Goal: Find specific page/section: Find specific page/section

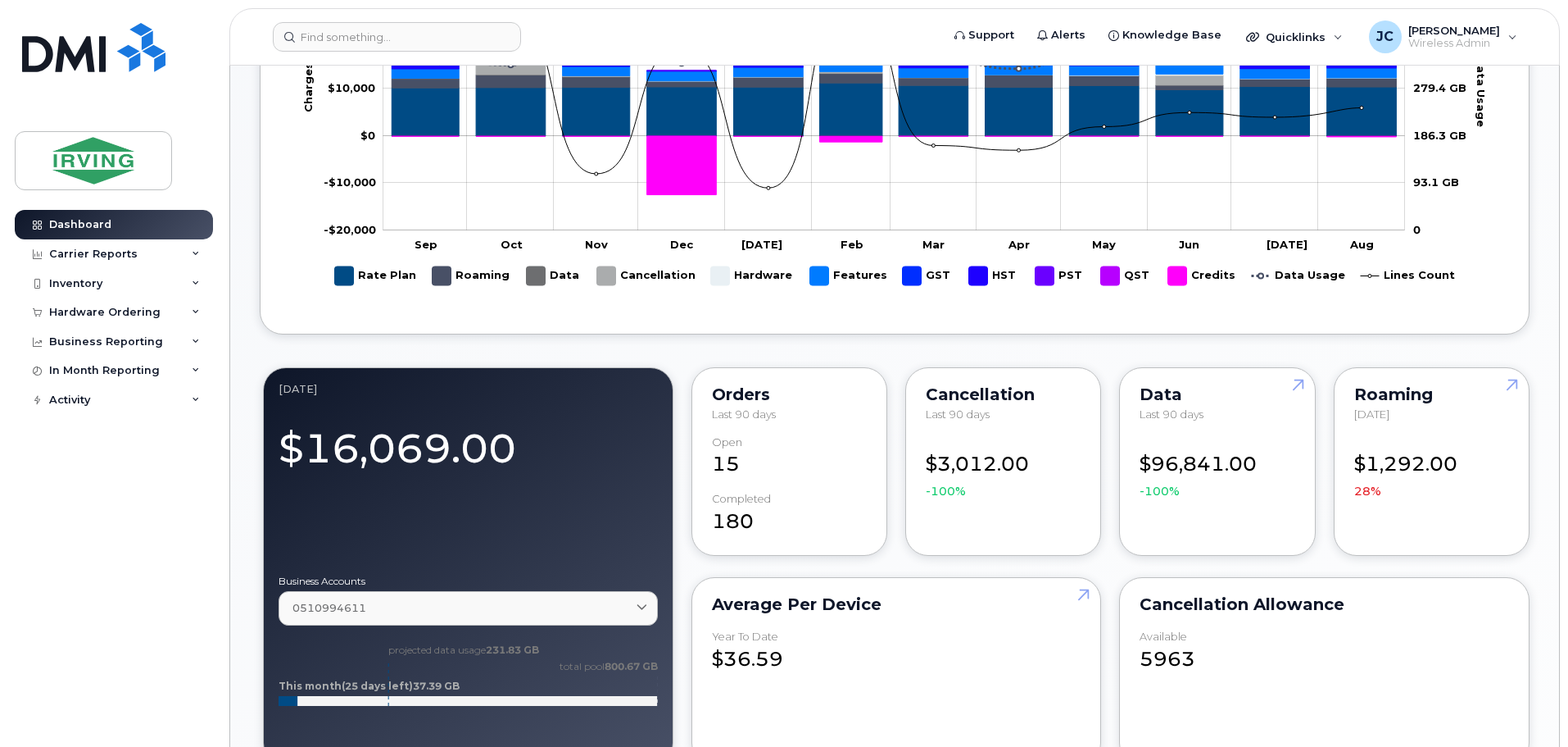
scroll to position [328, 0]
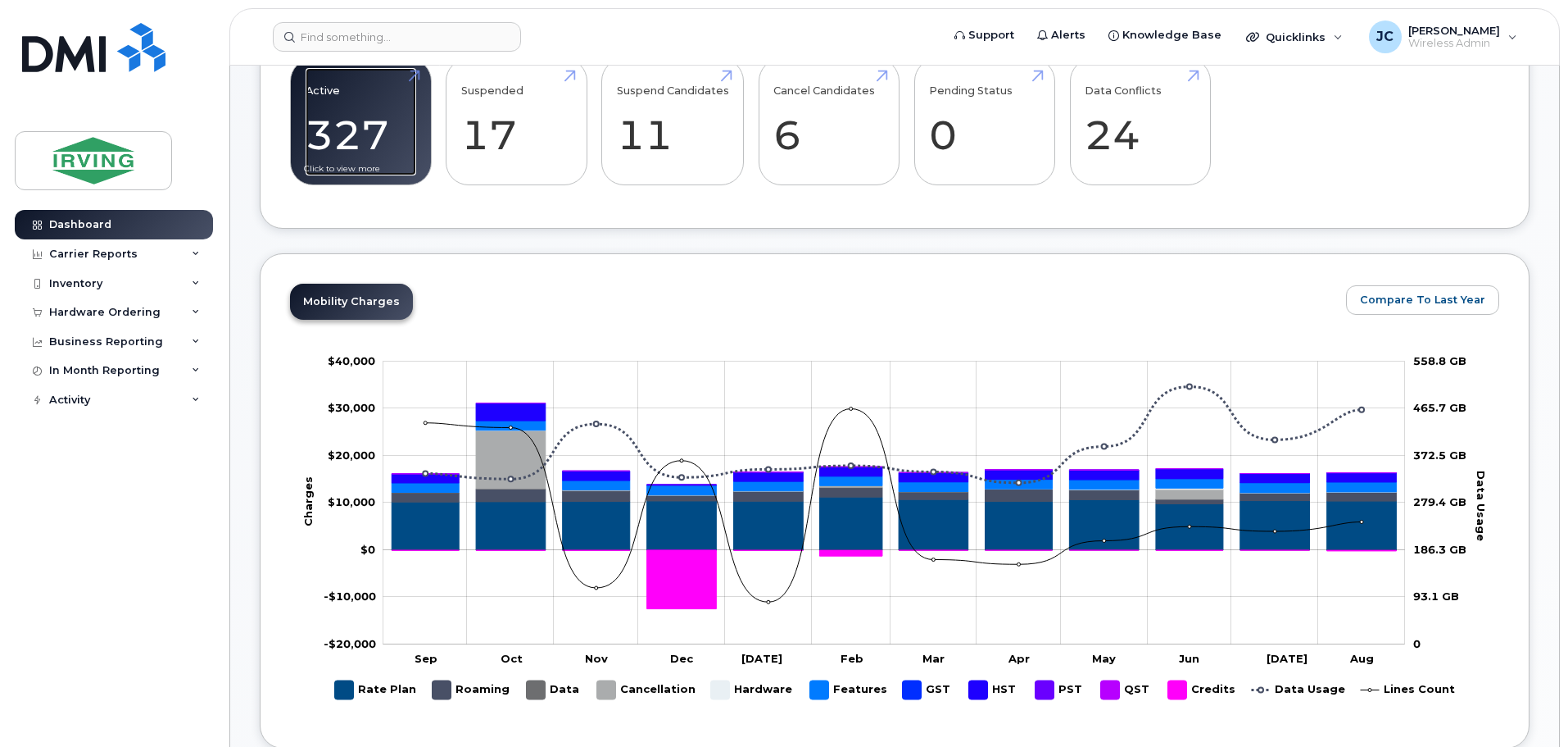
click at [342, 138] on link "Active 327 -96%" at bounding box center [361, 122] width 111 height 108
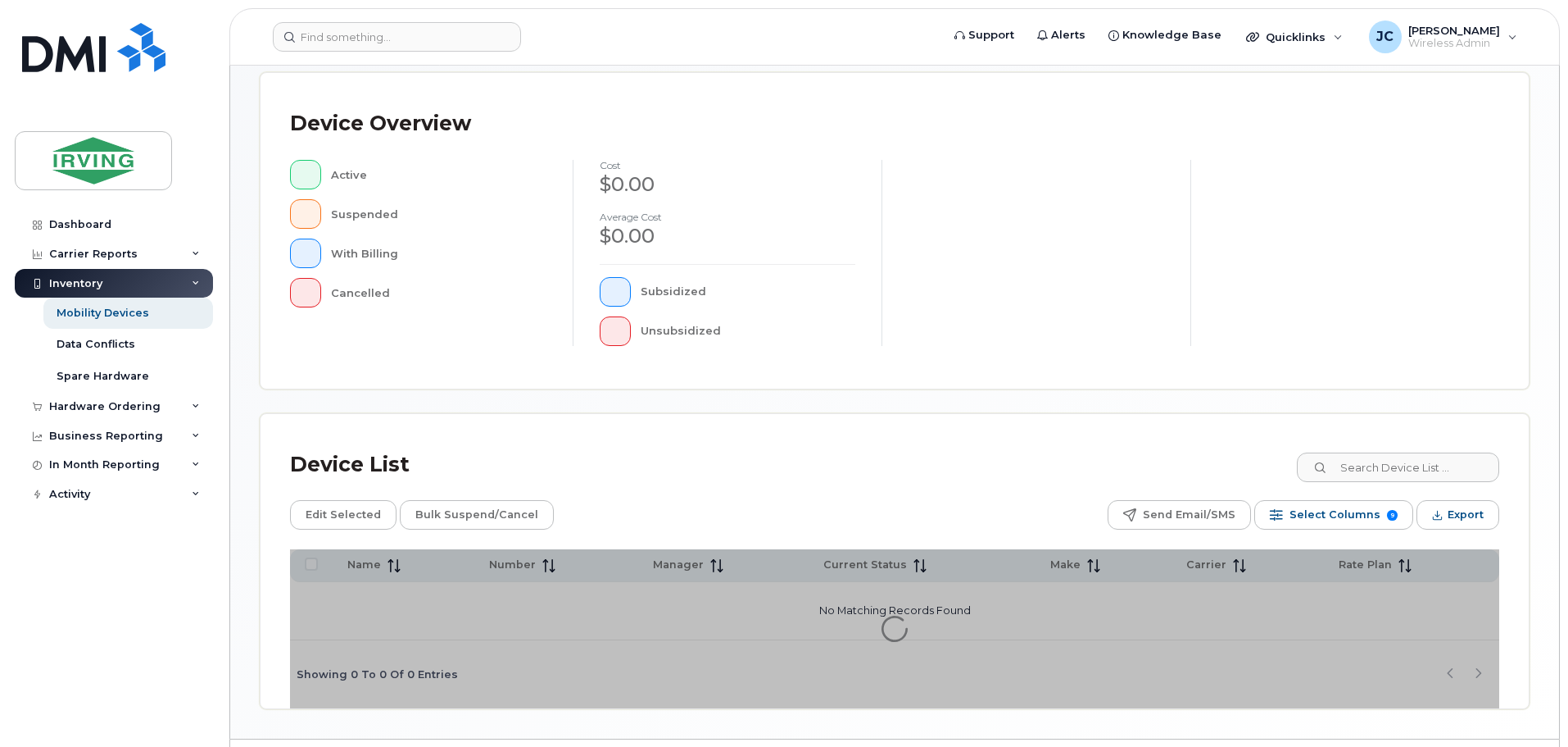
scroll to position [380, 0]
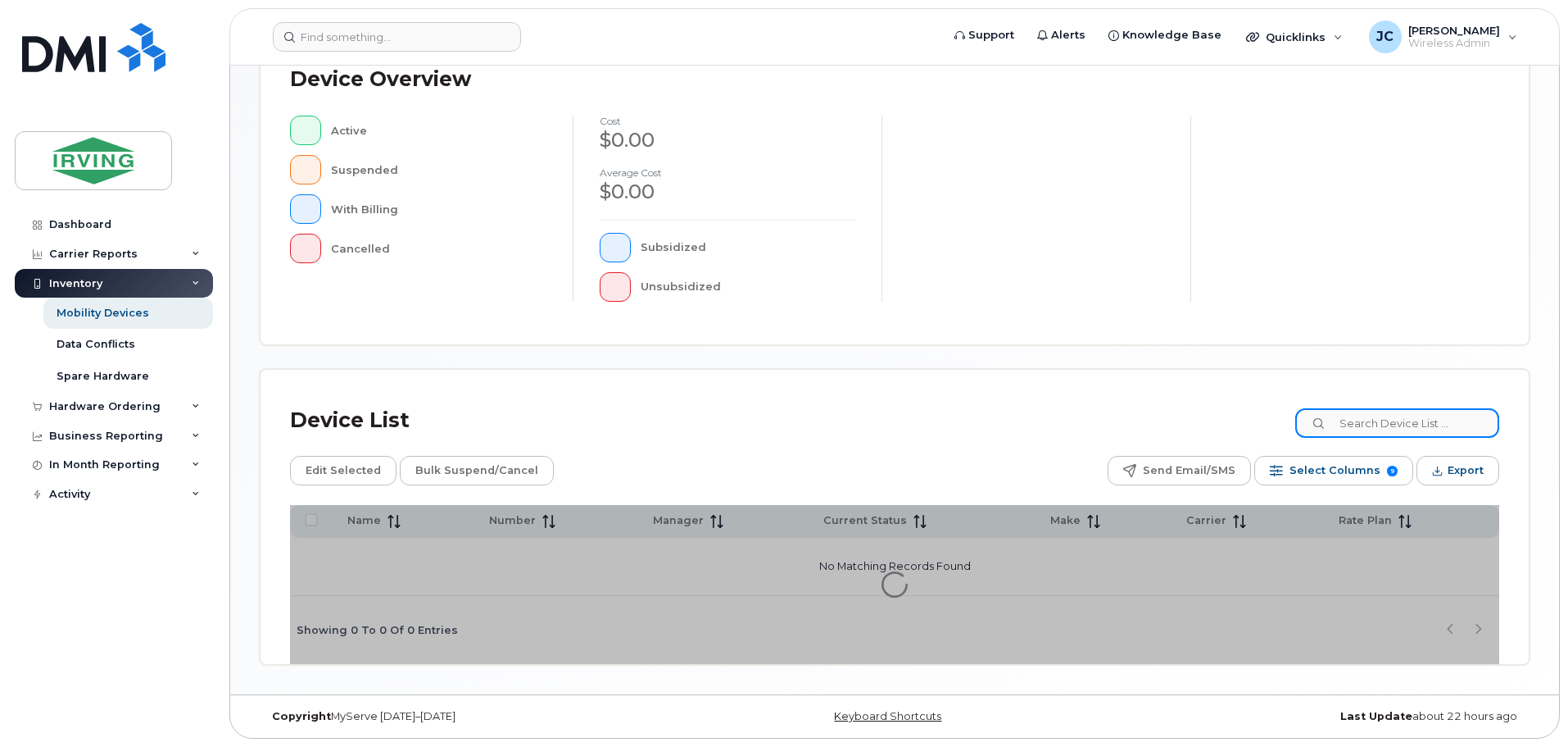
click at [1376, 430] on input at bounding box center [1397, 422] width 204 height 30
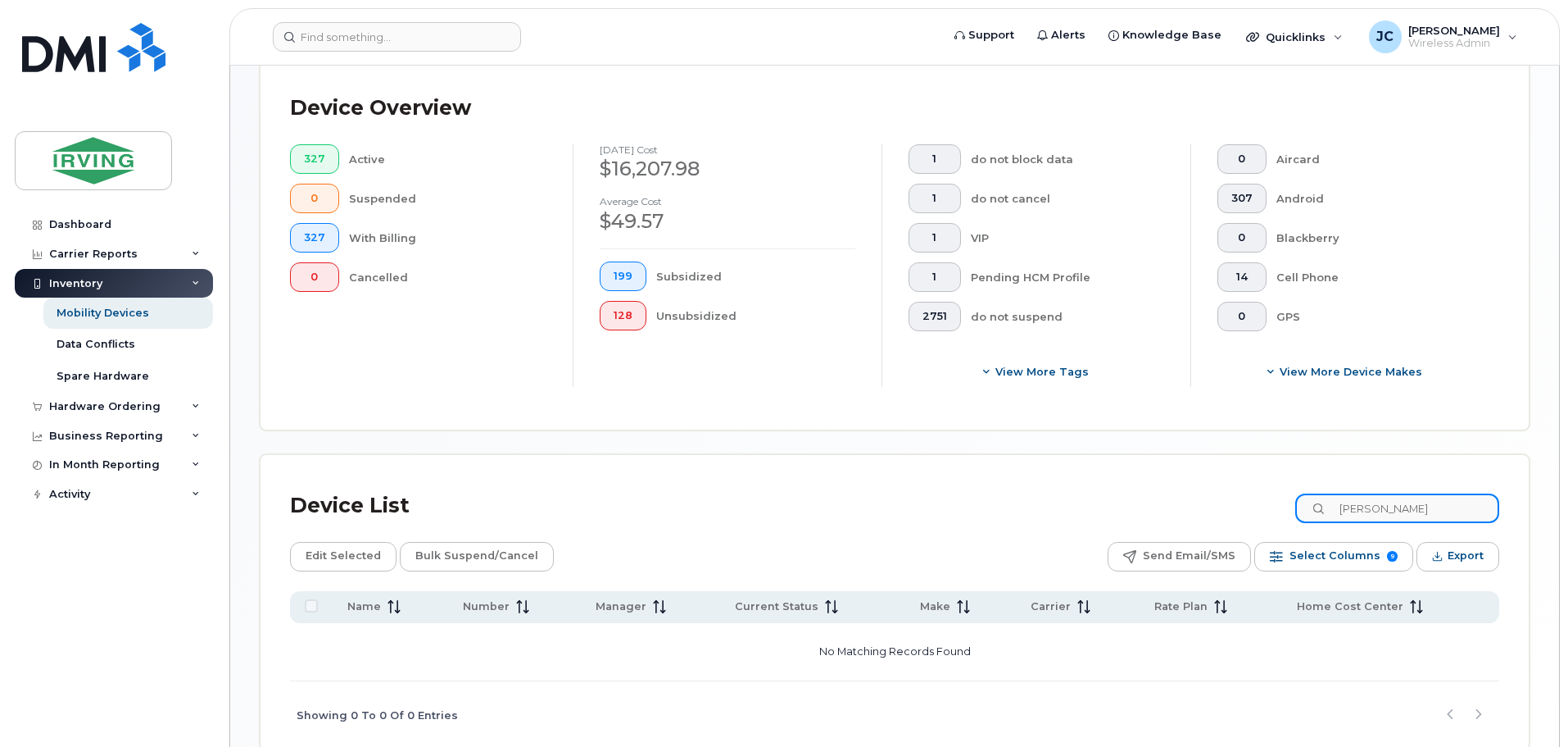
click at [1449, 504] on input "kiana crawford" at bounding box center [1397, 508] width 204 height 30
click at [1408, 506] on input "kiana" at bounding box center [1397, 508] width 204 height 30
drag, startPoint x: 1408, startPoint y: 506, endPoint x: 1297, endPoint y: 515, distance: 111.4
click at [1297, 515] on div "Device List kiana" at bounding box center [894, 506] width 1209 height 43
type input "craw"
